Goal: Register for event/course

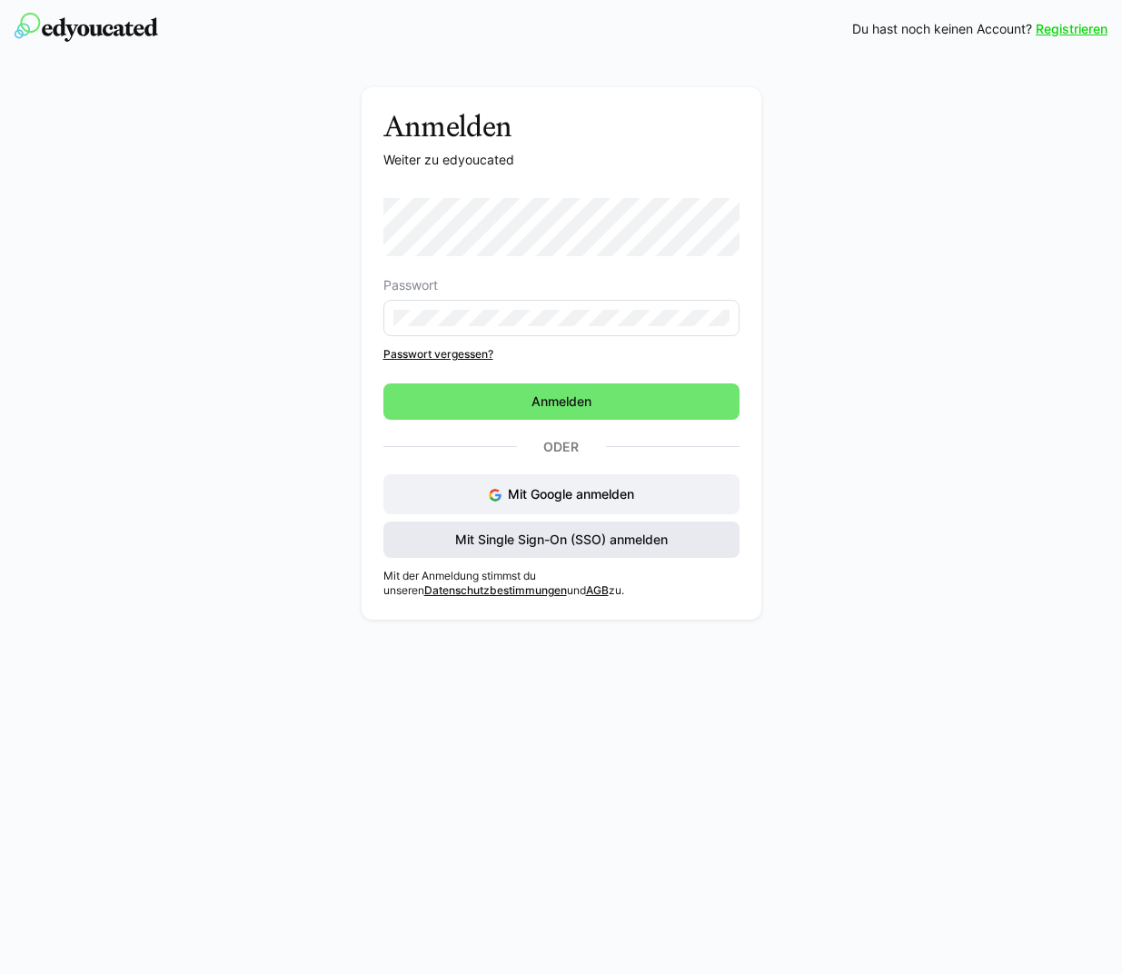
click at [615, 538] on span "Mit Single Sign-On (SSO) anmelden" at bounding box center [561, 539] width 218 height 18
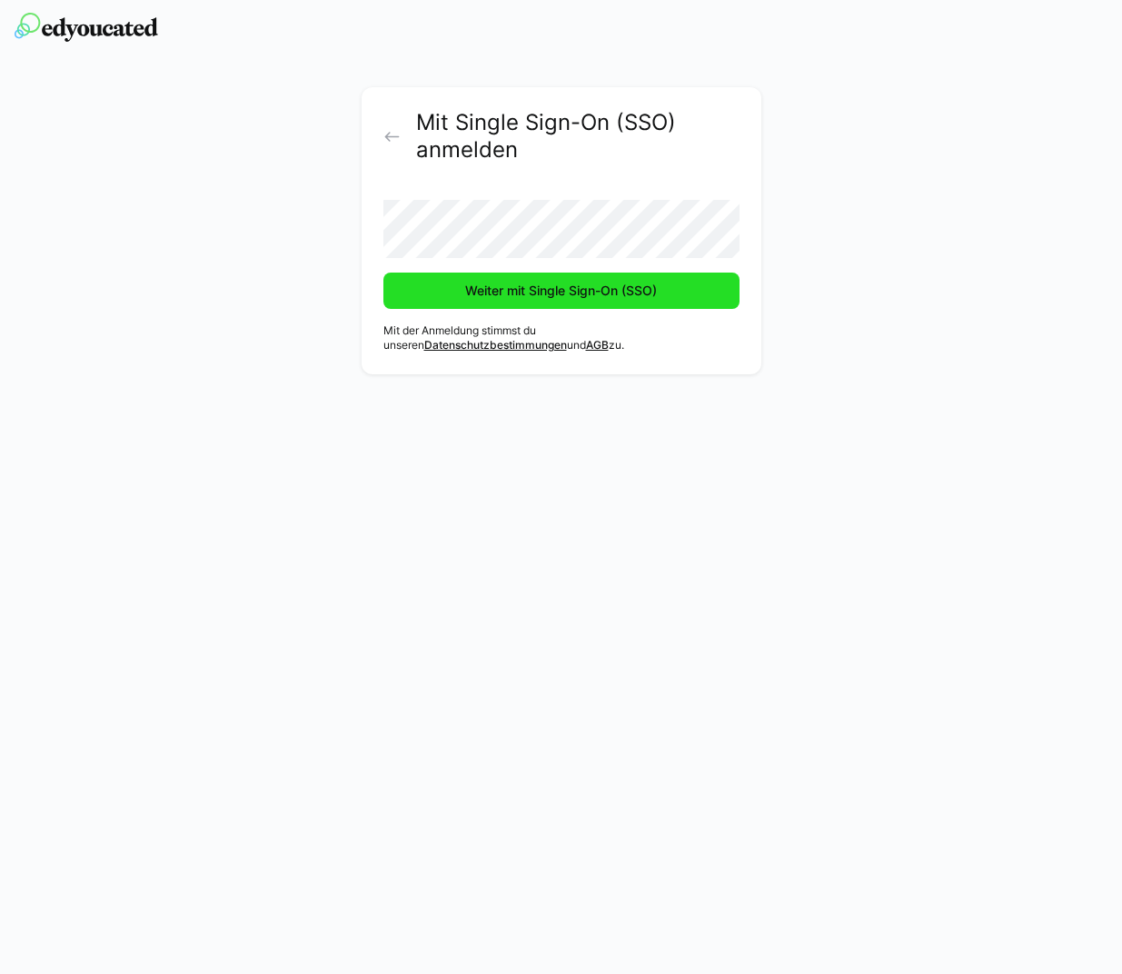
click at [570, 282] on span "Weiter mit Single Sign-On (SSO)" at bounding box center [560, 291] width 197 height 18
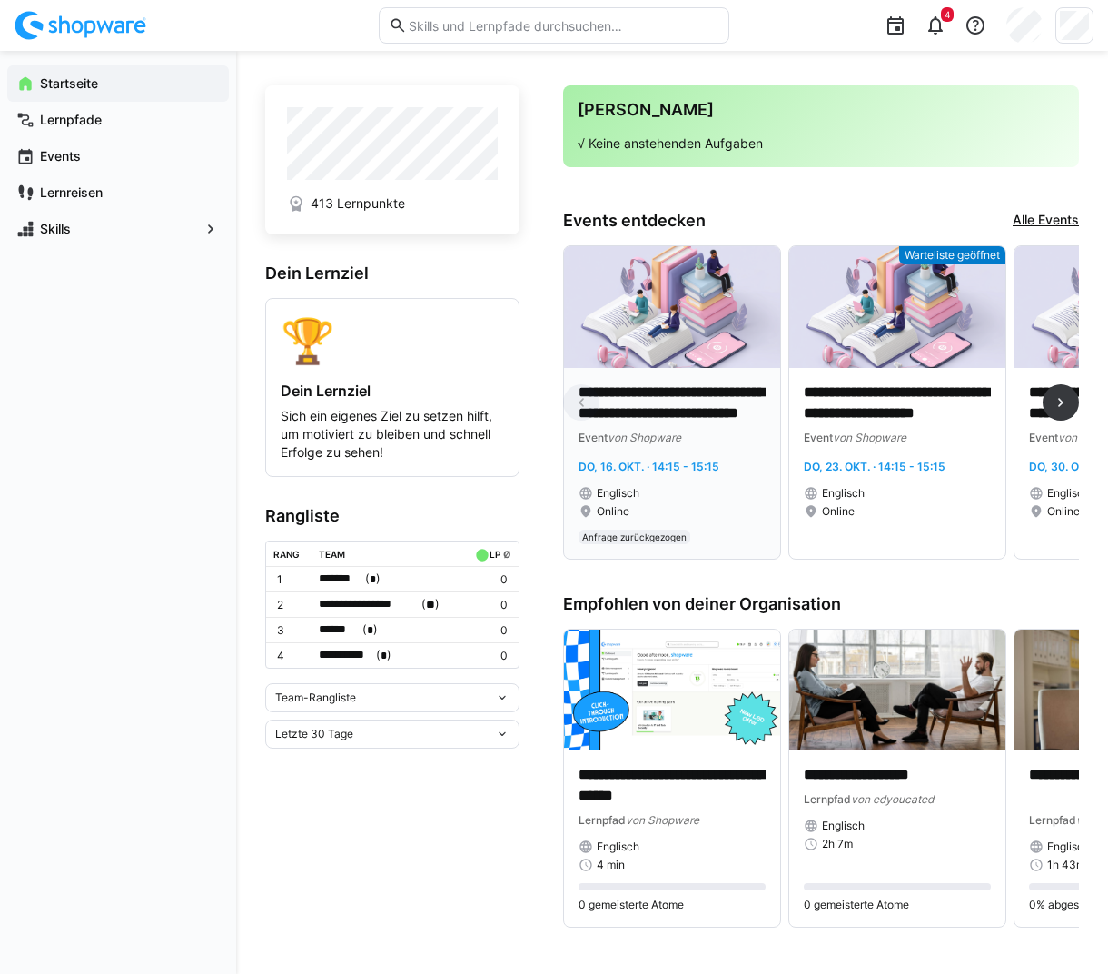
click at [700, 506] on div "Online" at bounding box center [671, 511] width 187 height 15
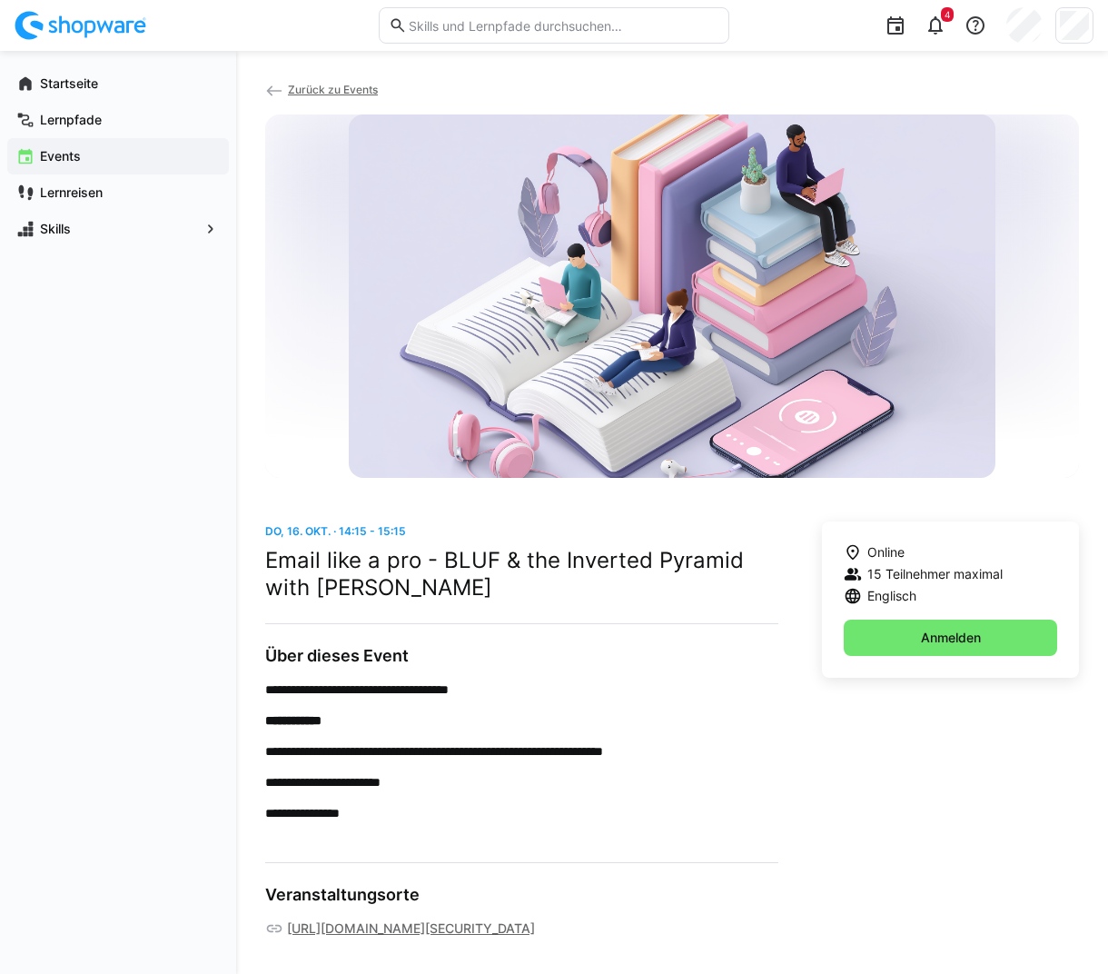
scroll to position [10, 0]
click at [855, 565] on eds-icon at bounding box center [853, 574] width 18 height 18
click at [929, 35] on eds-icon at bounding box center [935, 26] width 22 height 22
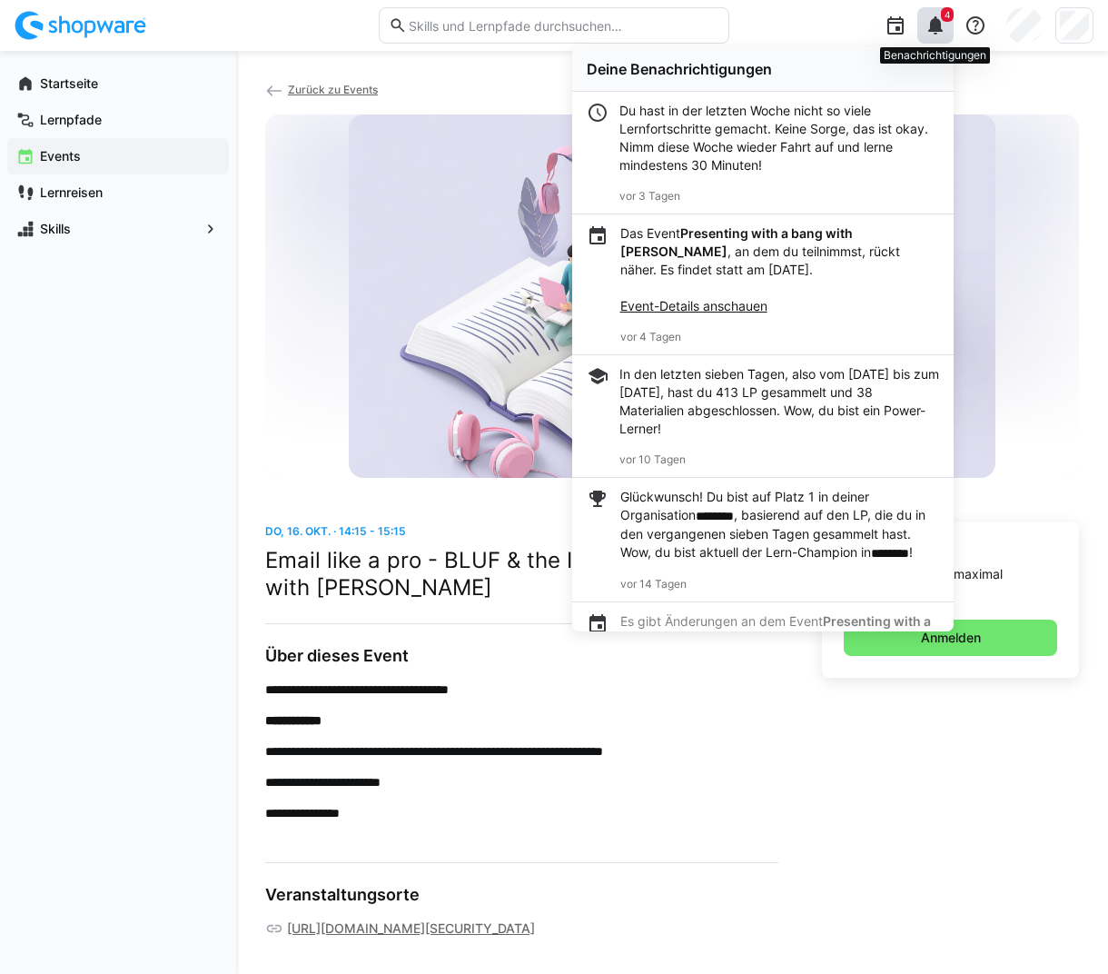
click at [932, 32] on eds-icon at bounding box center [935, 26] width 22 height 22
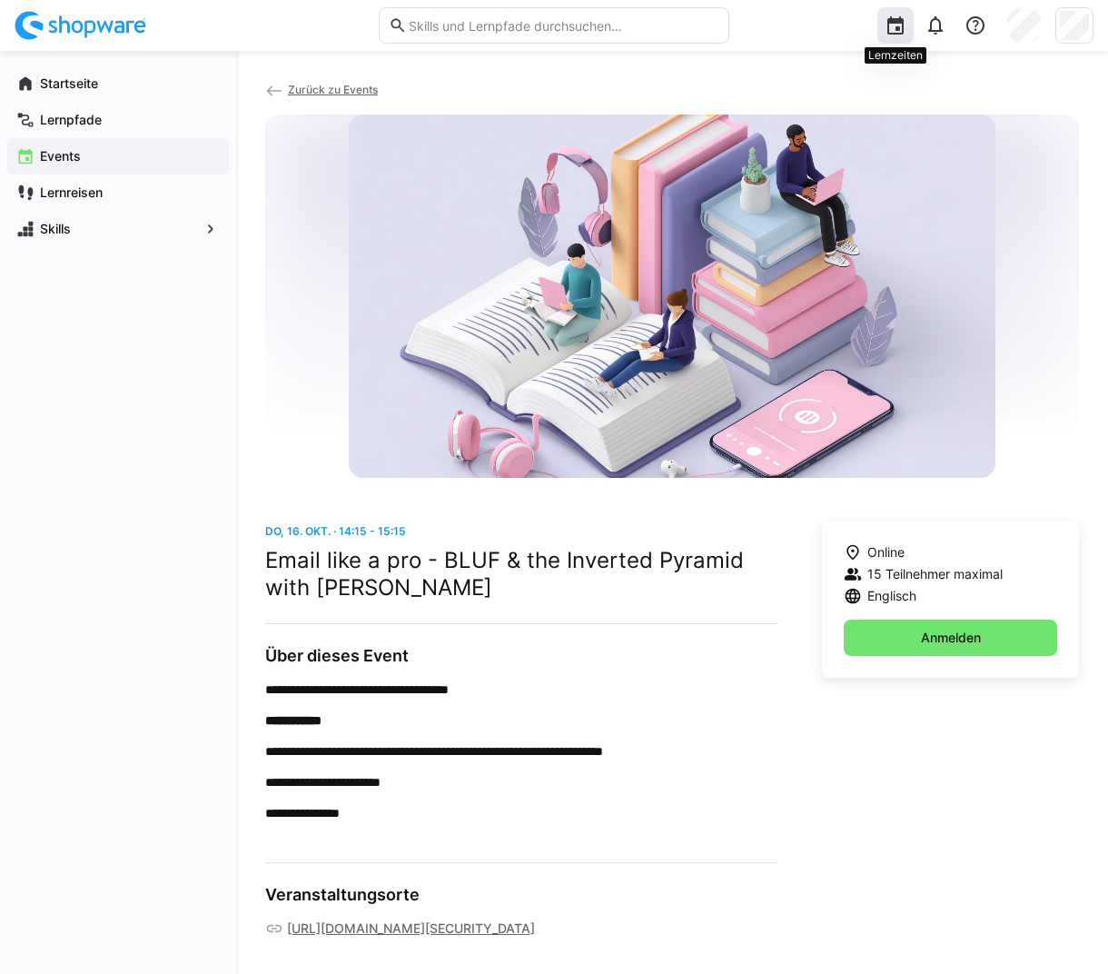
click at [899, 31] on eds-icon at bounding box center [896, 26] width 22 height 22
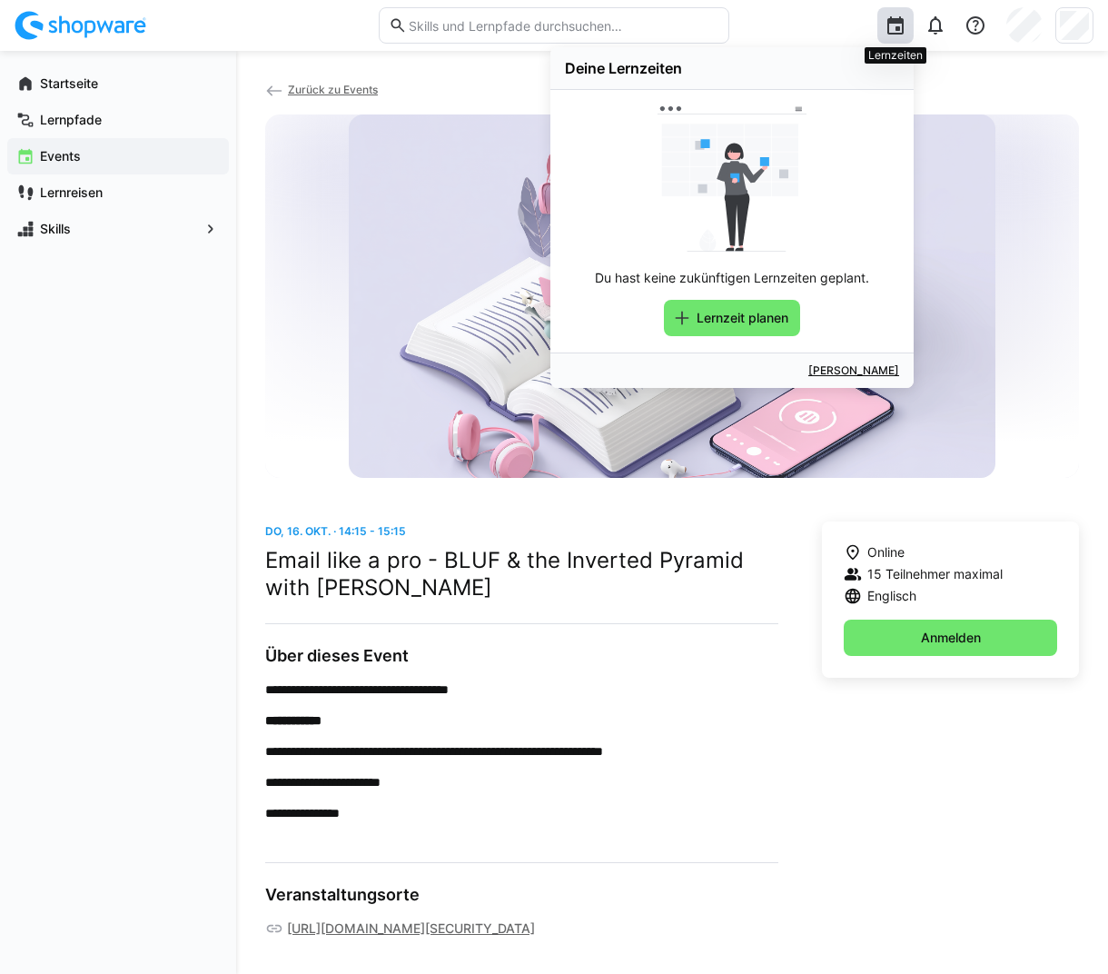
click at [899, 30] on eds-icon at bounding box center [896, 26] width 22 height 22
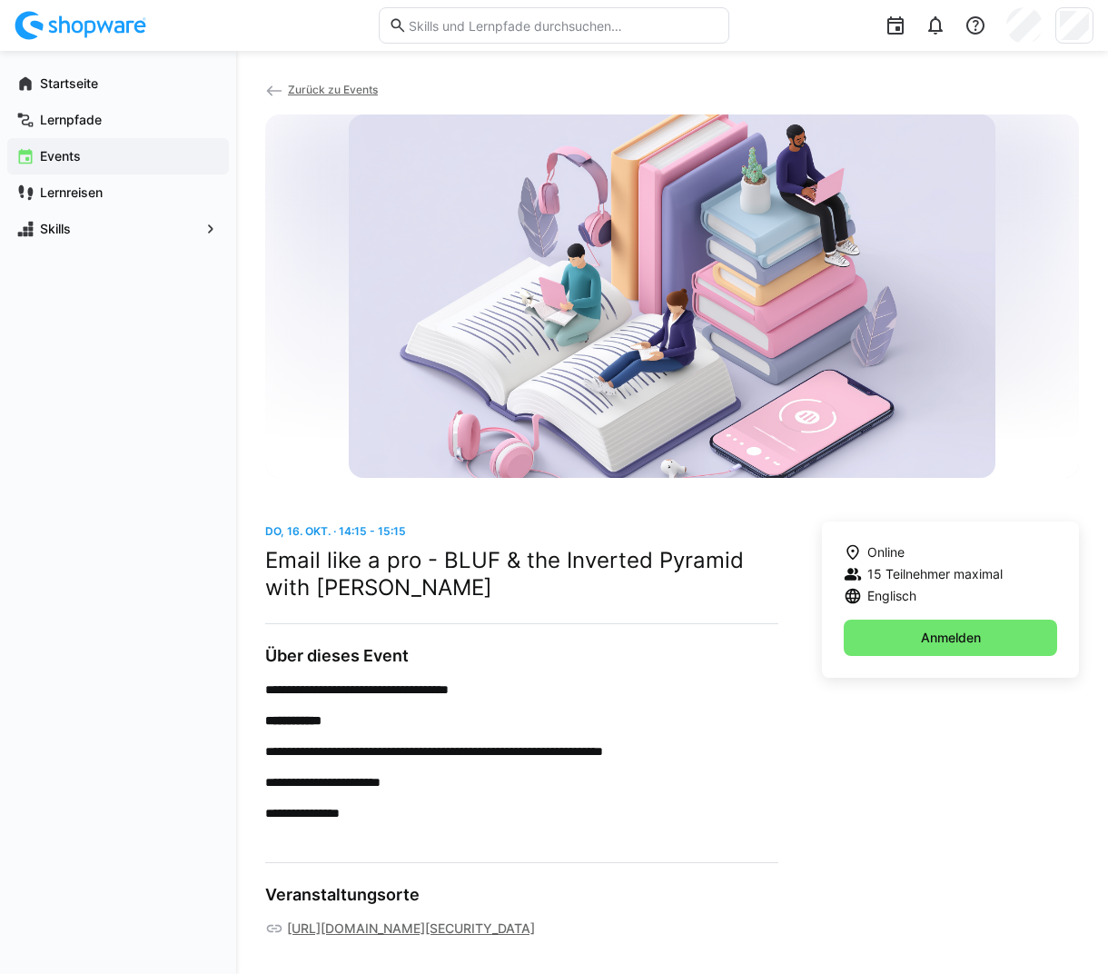
scroll to position [0, 0]
click at [0, 0] on app-navigation-label "Lernpfade" at bounding box center [0, 0] width 0 height 0
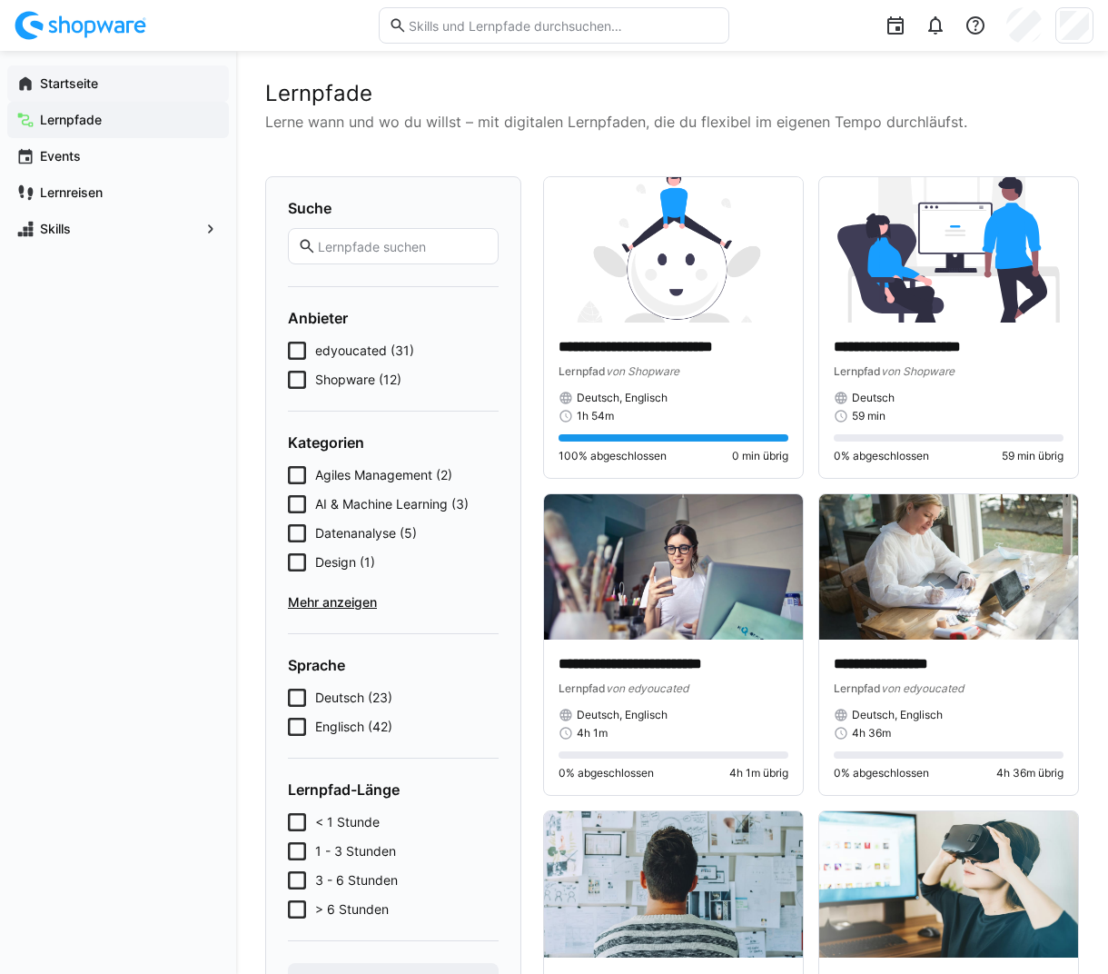
click at [0, 0] on app-navigation-label "Startseite" at bounding box center [0, 0] width 0 height 0
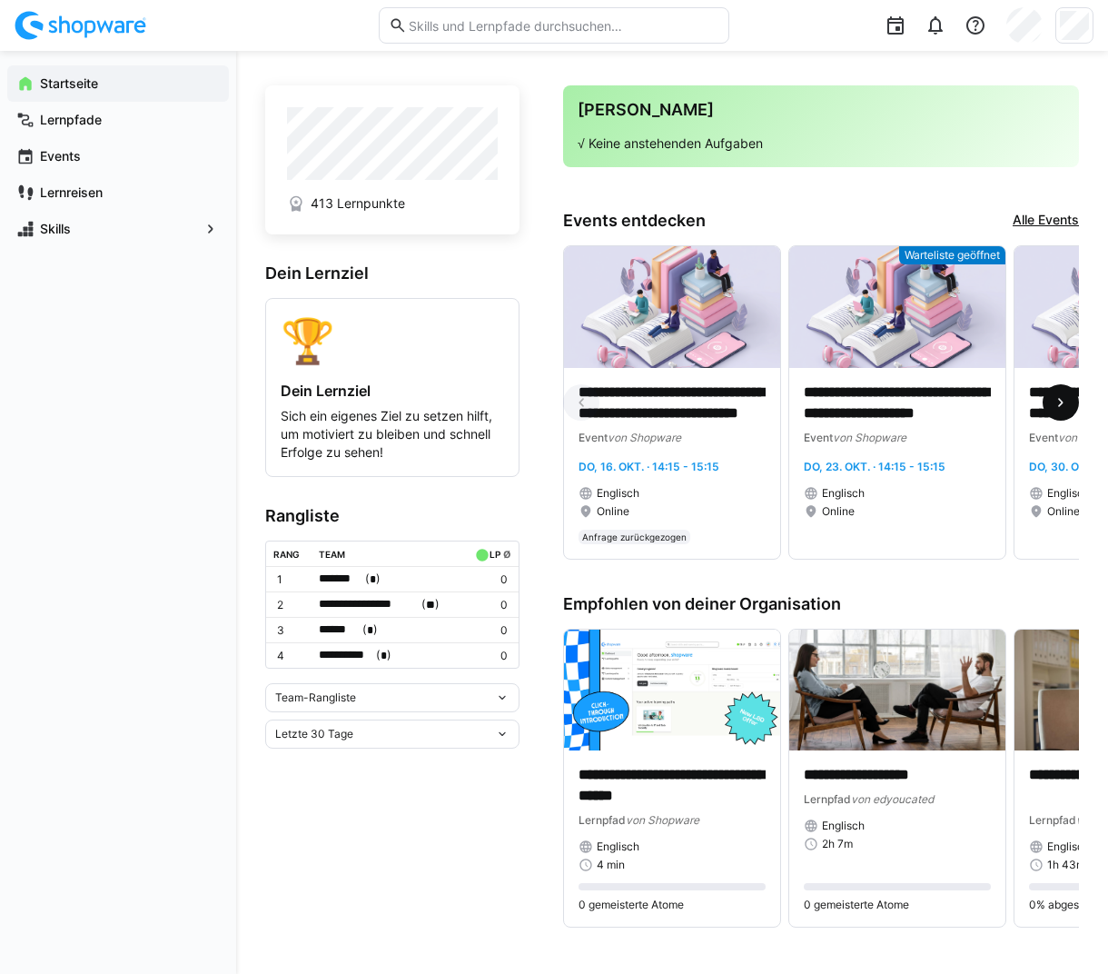
click at [1060, 400] on eds-icon at bounding box center [1061, 402] width 18 height 18
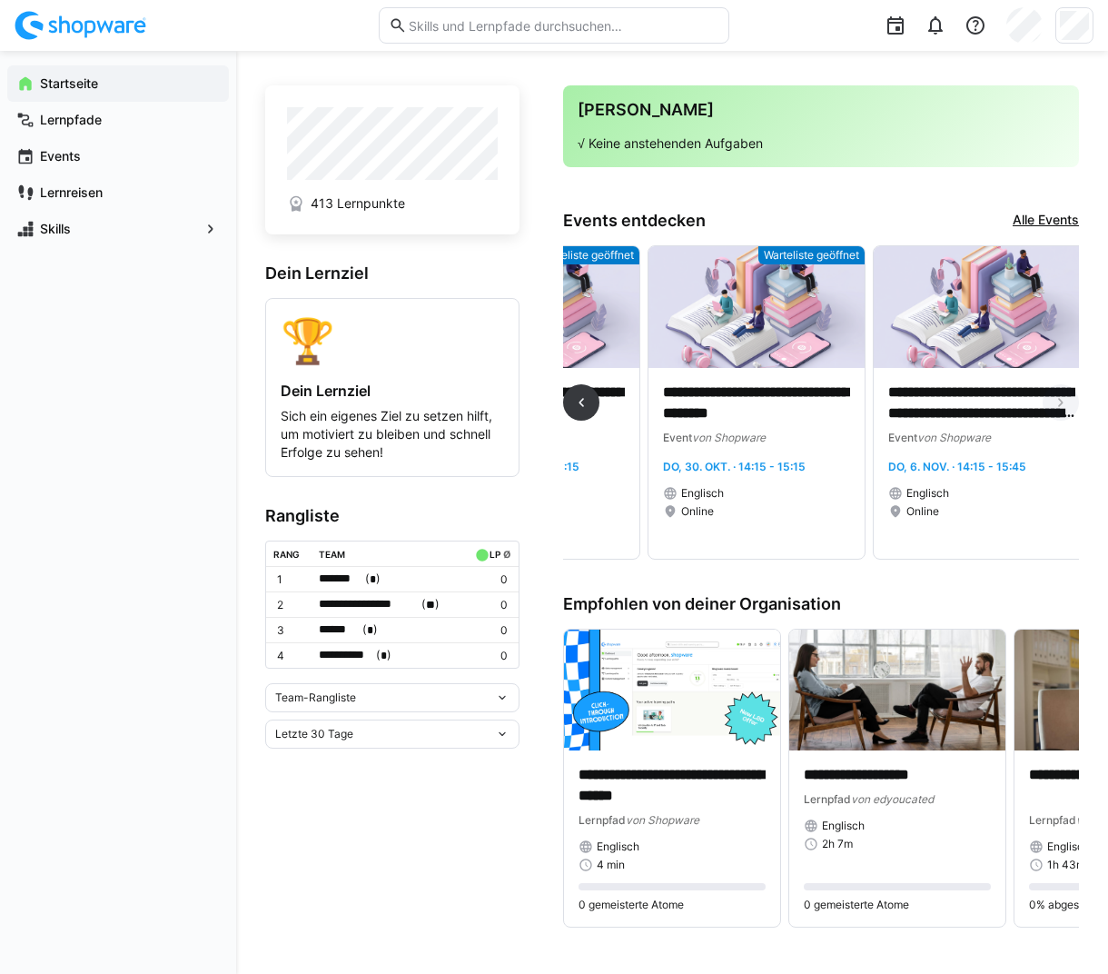
scroll to position [0, 378]
